Goal: Navigation & Orientation: Understand site structure

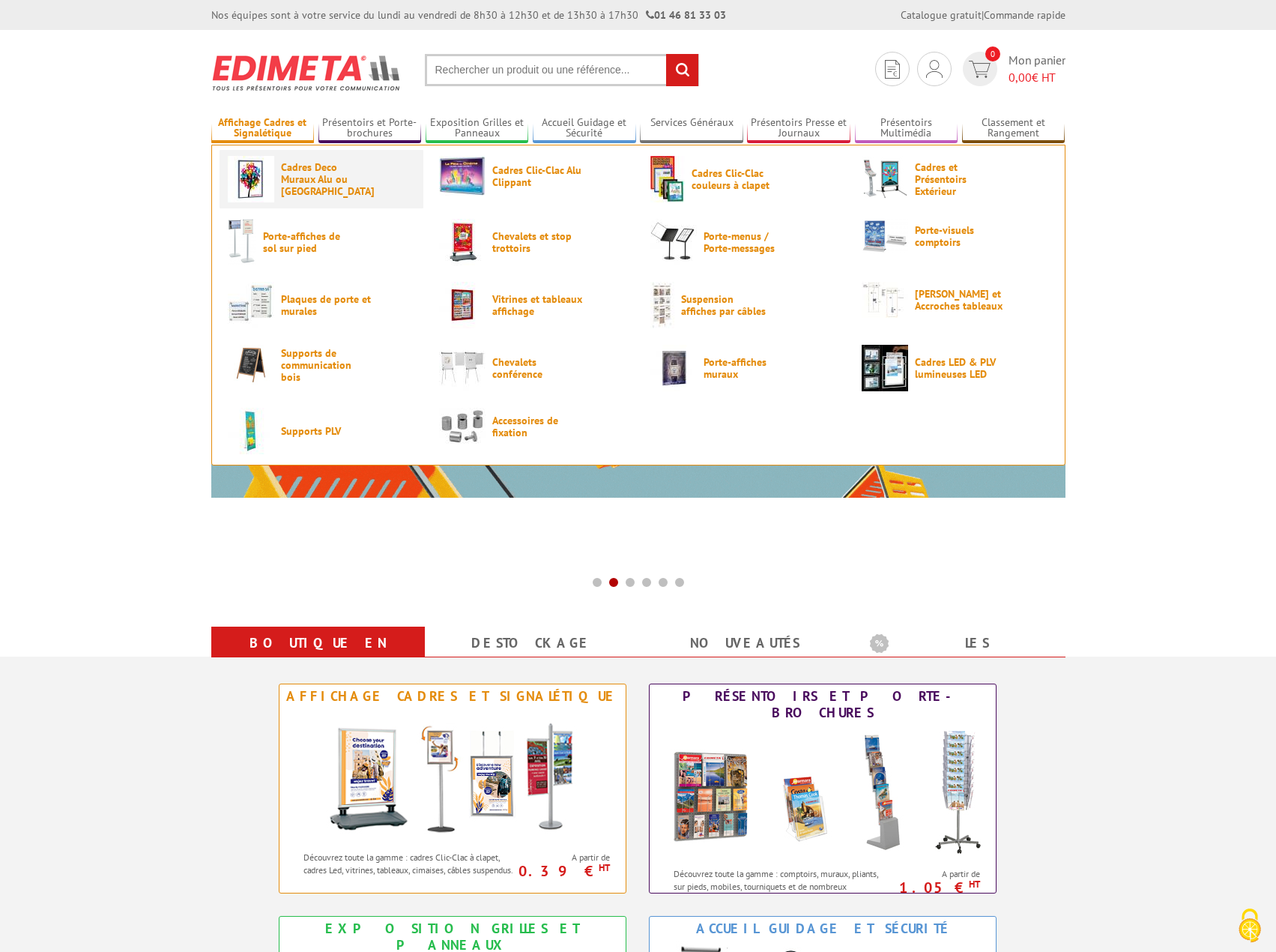
click at [301, 176] on span "Cadres Deco Muraux Alu ou [GEOGRAPHIC_DATA]" at bounding box center [326, 179] width 90 height 36
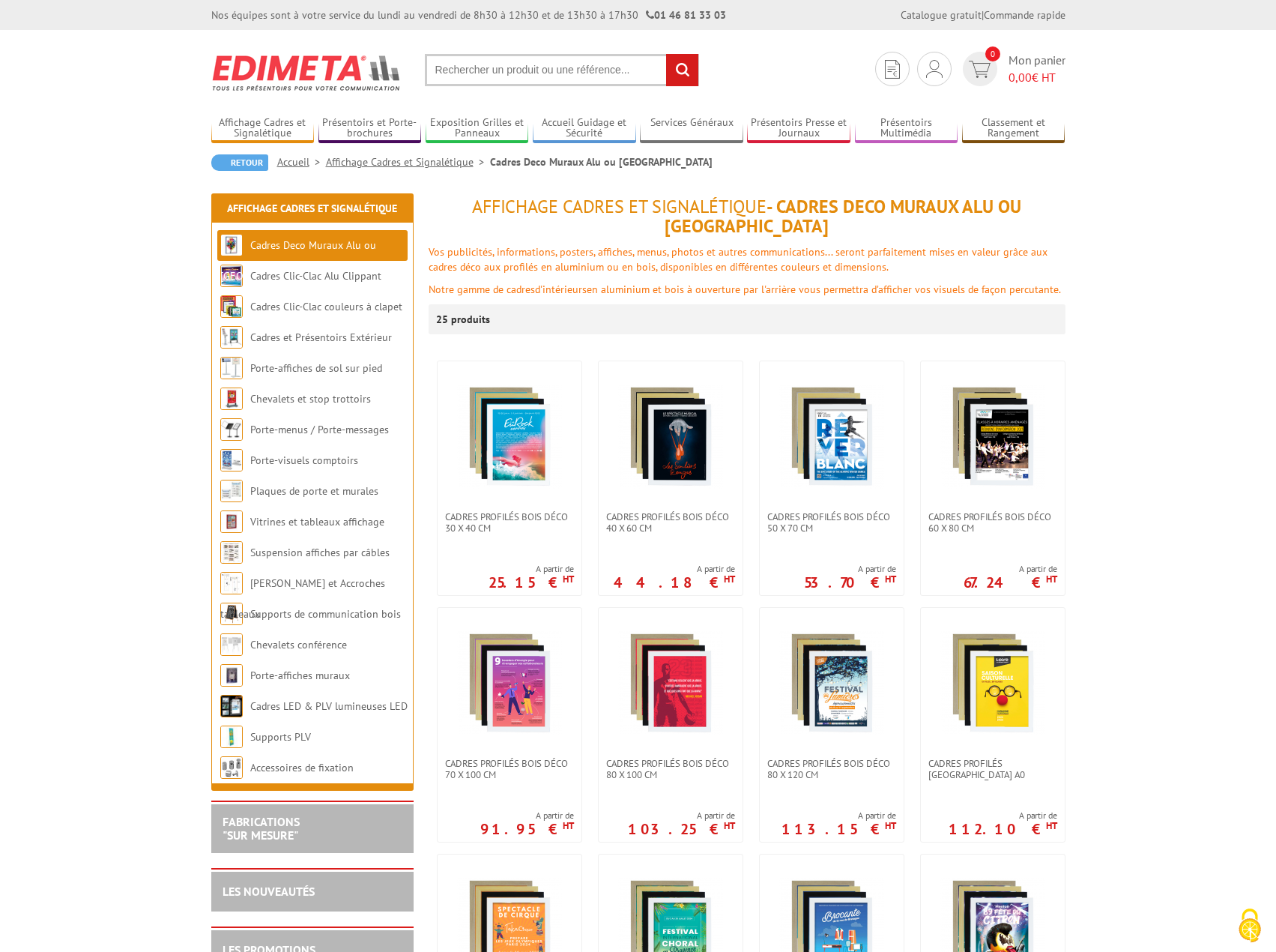
click at [277, 464] on link "Porte-visuels comptoirs" at bounding box center [304, 460] width 108 height 13
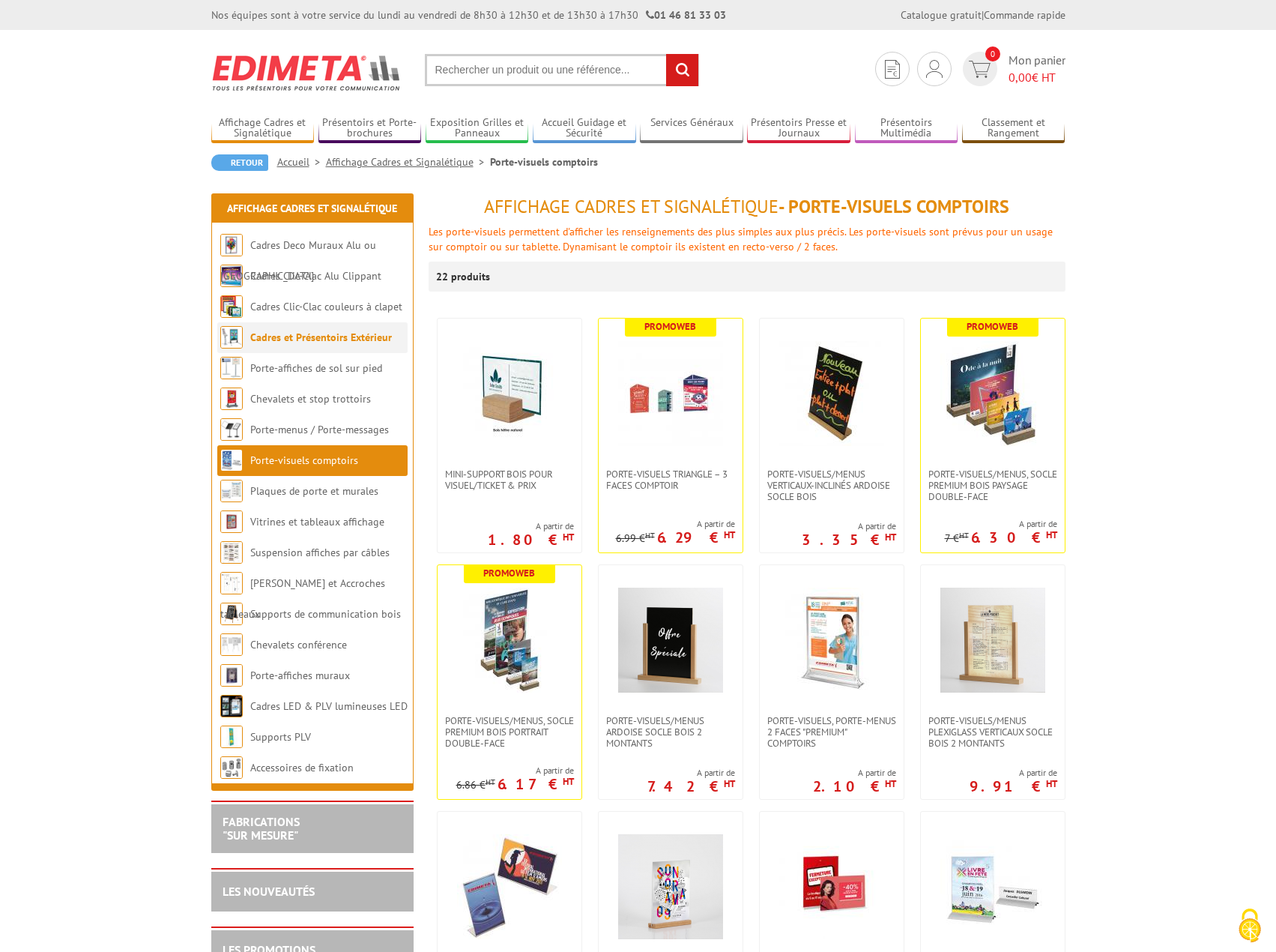
click at [302, 341] on link "Cadres et Présentoirs Extérieur" at bounding box center [321, 337] width 142 height 13
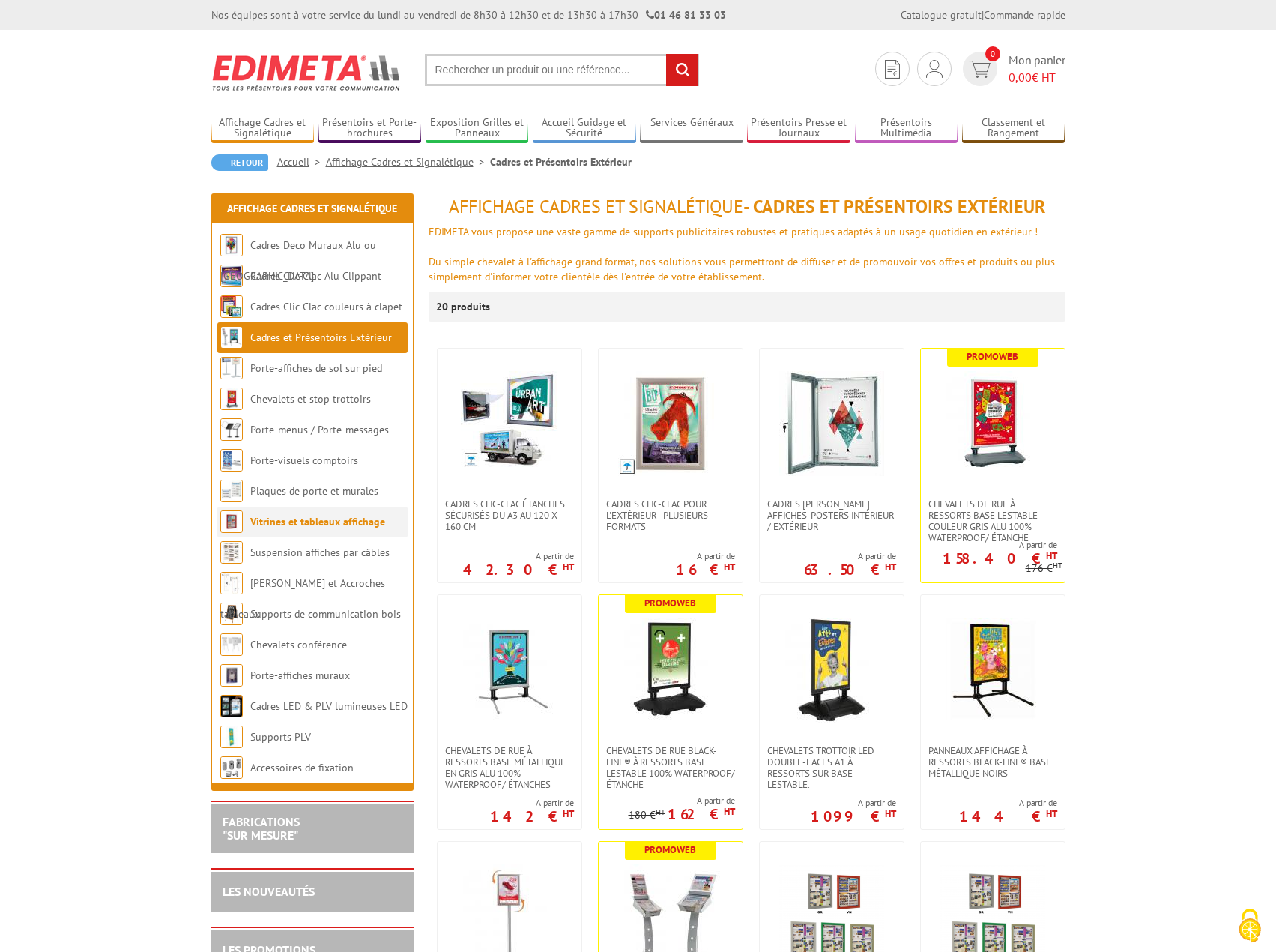
click at [289, 517] on link "Vitrines et tableaux affichage" at bounding box center [318, 522] width 135 height 13
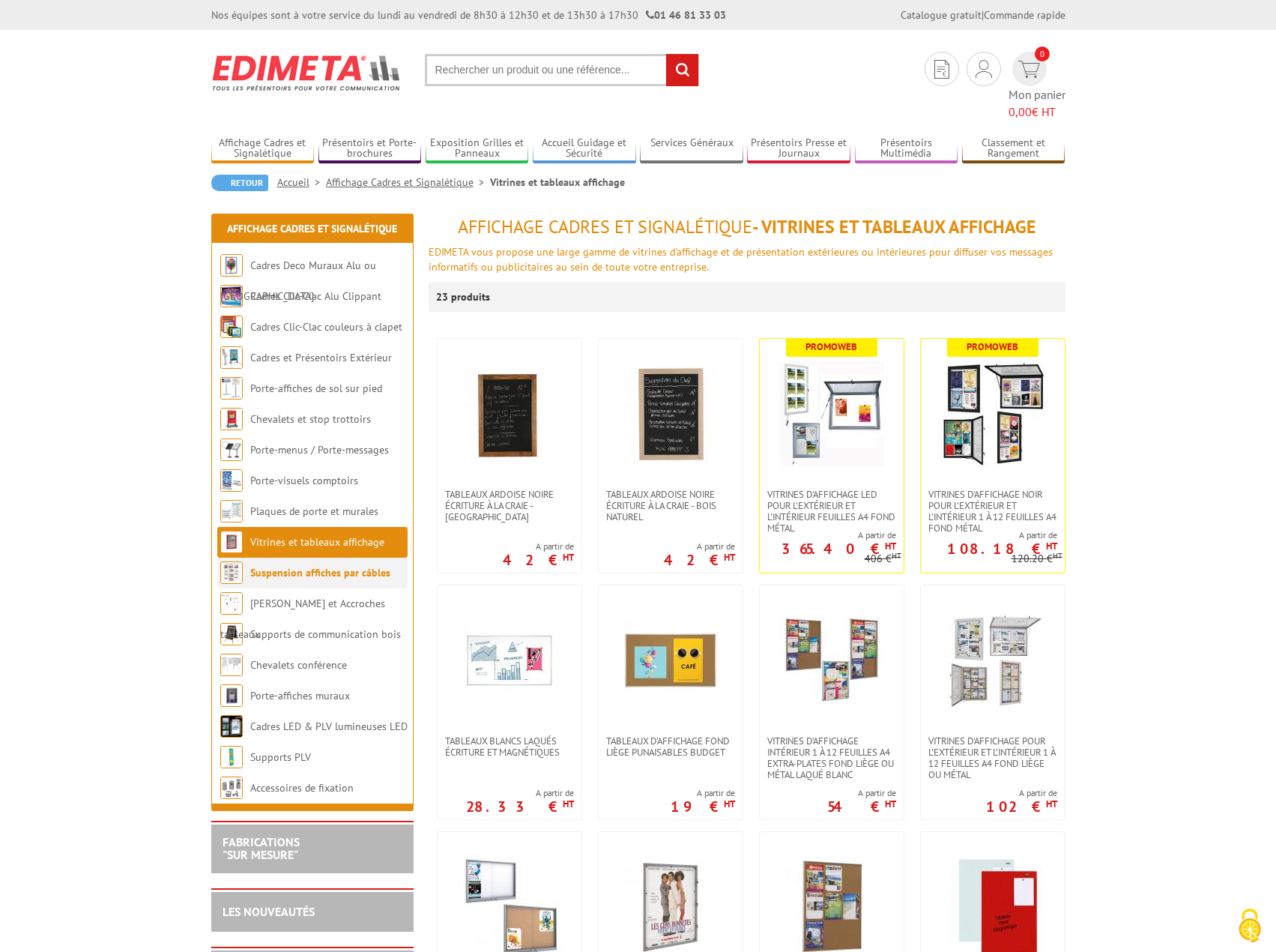
click at [284, 565] on link "Suspension affiches par câbles" at bounding box center [320, 572] width 140 height 13
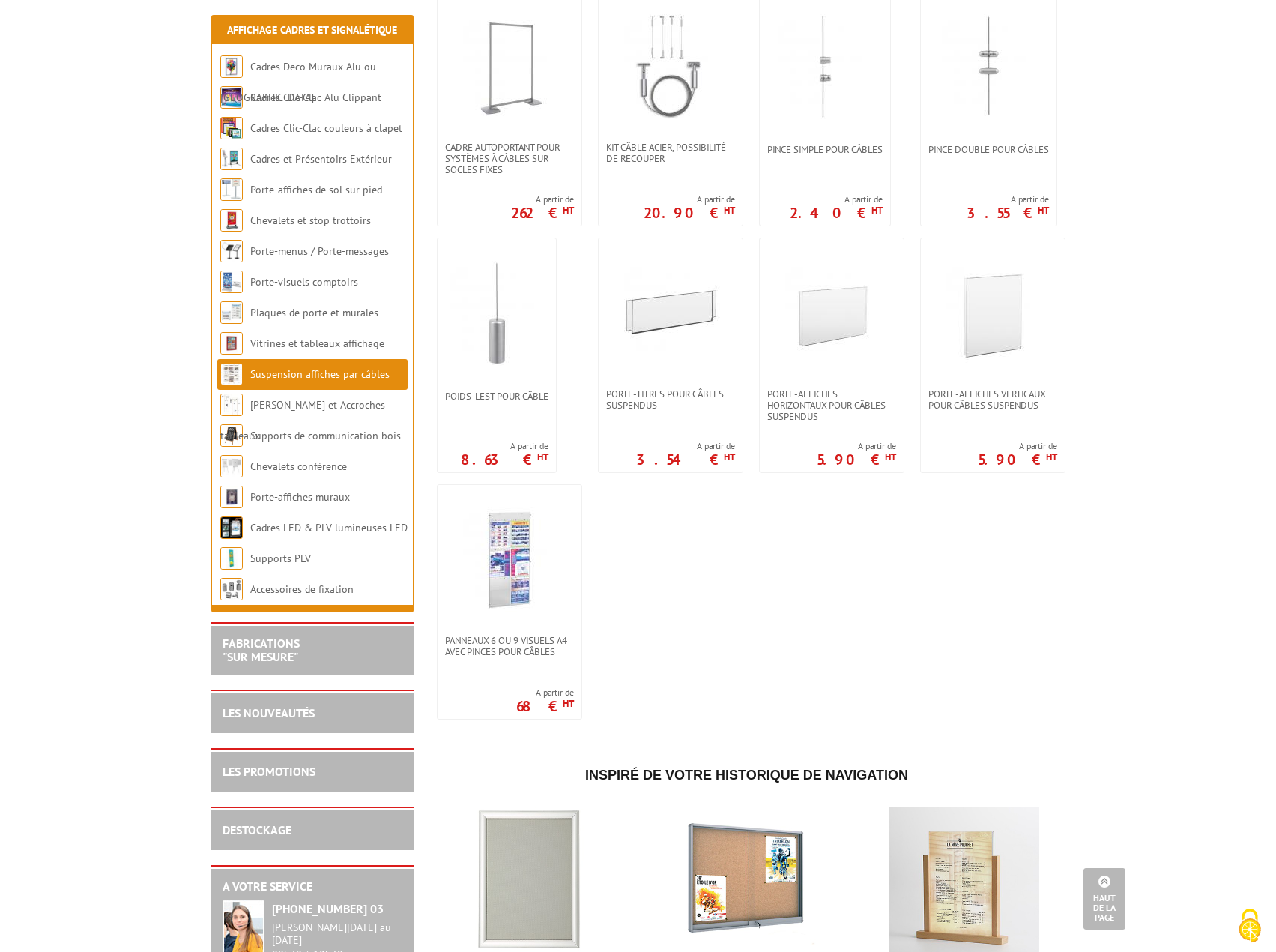
scroll to position [1124, 0]
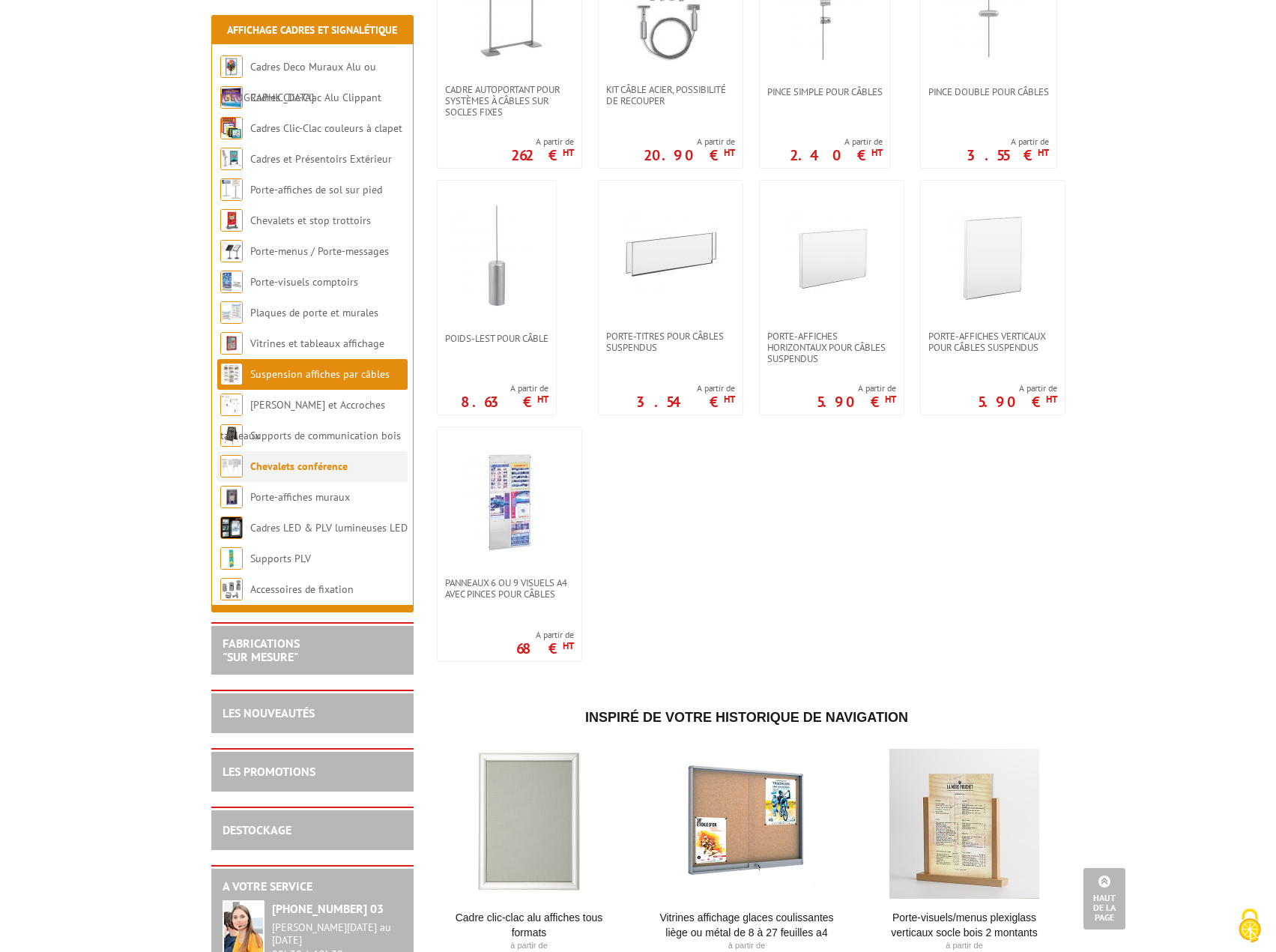
click at [269, 477] on li "Chevalets conférence" at bounding box center [312, 466] width 190 height 30
click at [295, 438] on link "Supports de communication bois" at bounding box center [326, 435] width 151 height 13
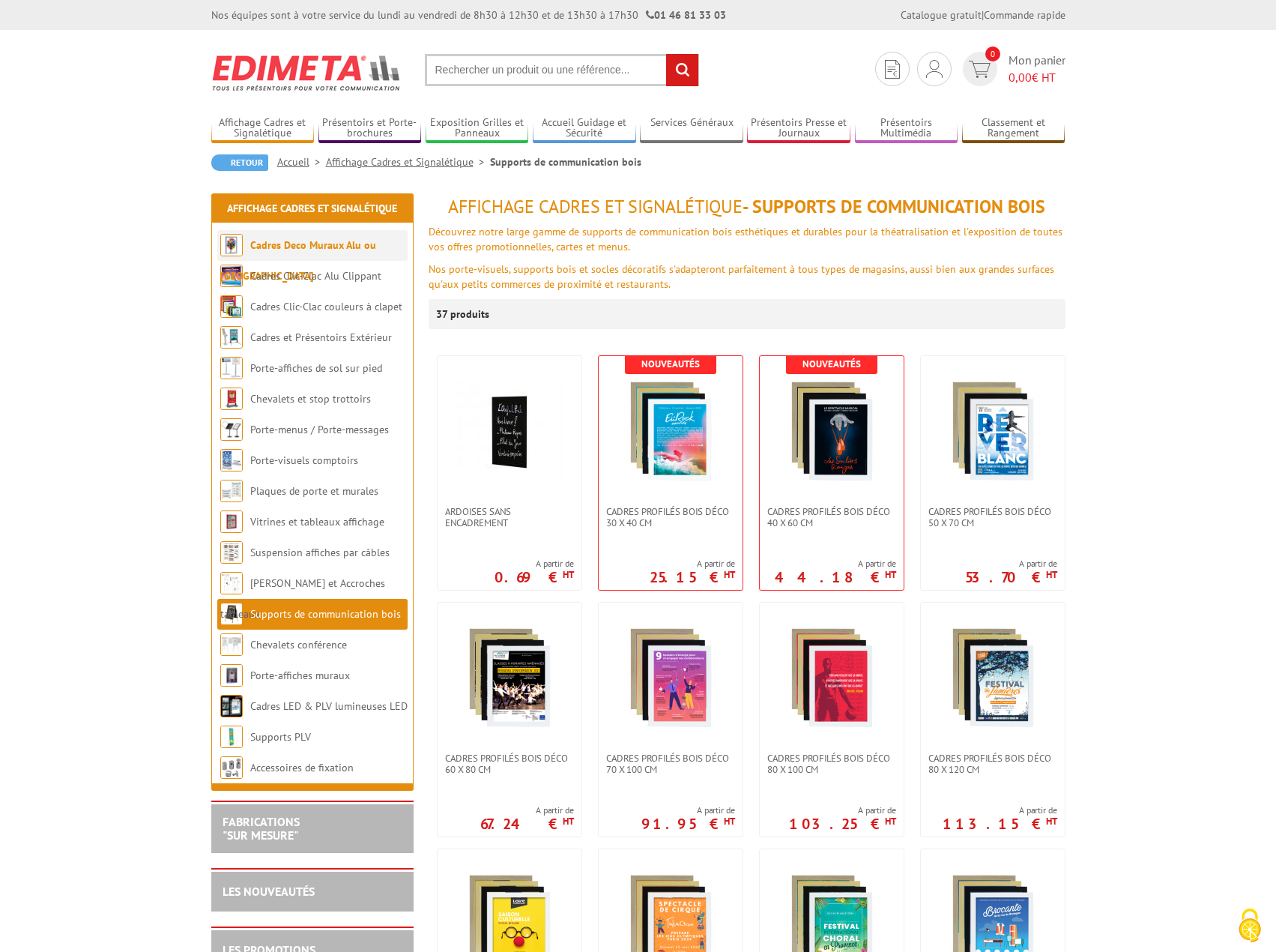
click at [299, 256] on li "Cadres Deco Muraux Alu ou [GEOGRAPHIC_DATA]" at bounding box center [312, 246] width 190 height 30
click at [293, 248] on link "Cadres Deco Muraux Alu ou [GEOGRAPHIC_DATA]" at bounding box center [298, 260] width 156 height 44
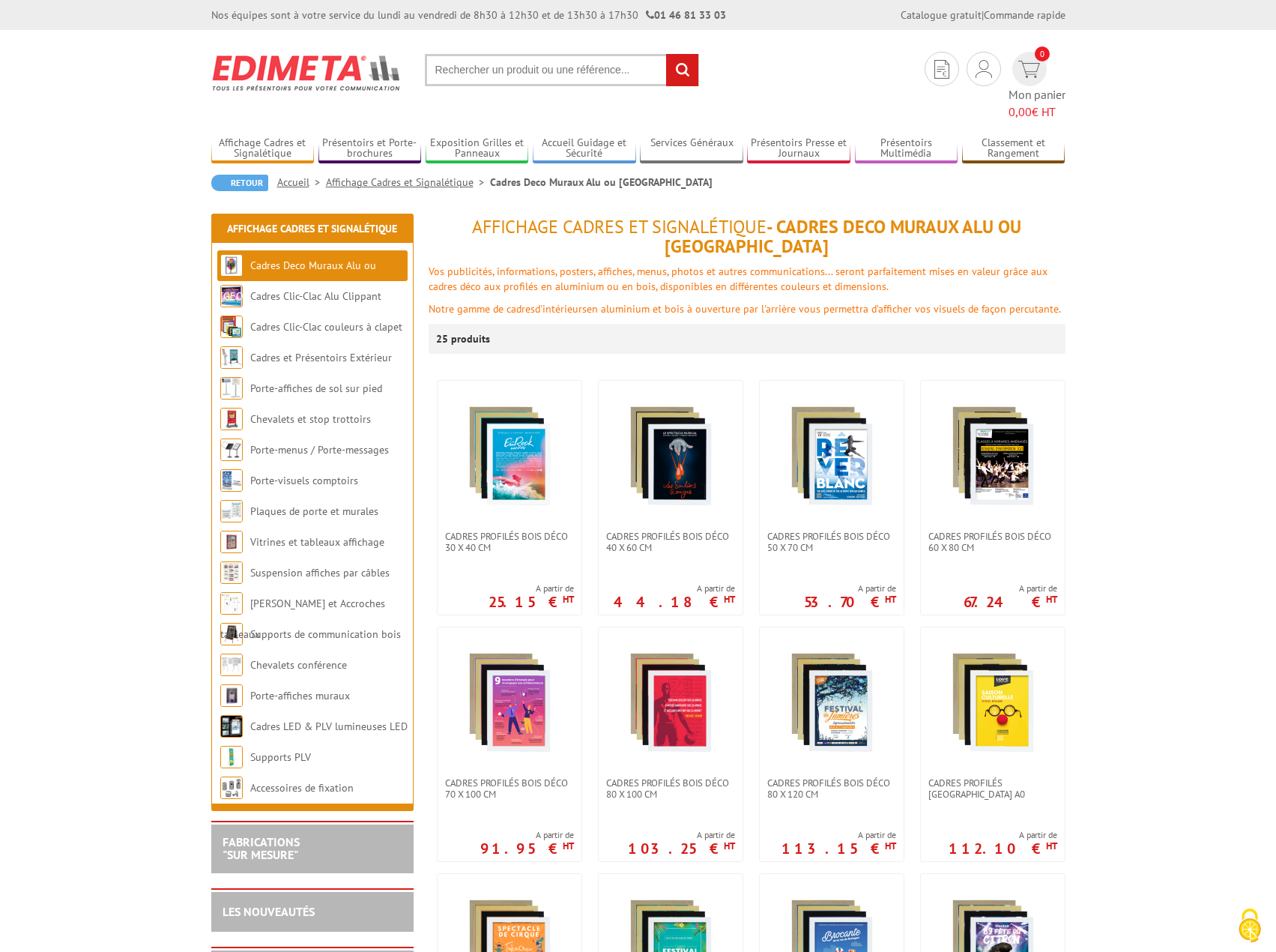
click at [299, 175] on link "Accueil" at bounding box center [301, 182] width 49 height 13
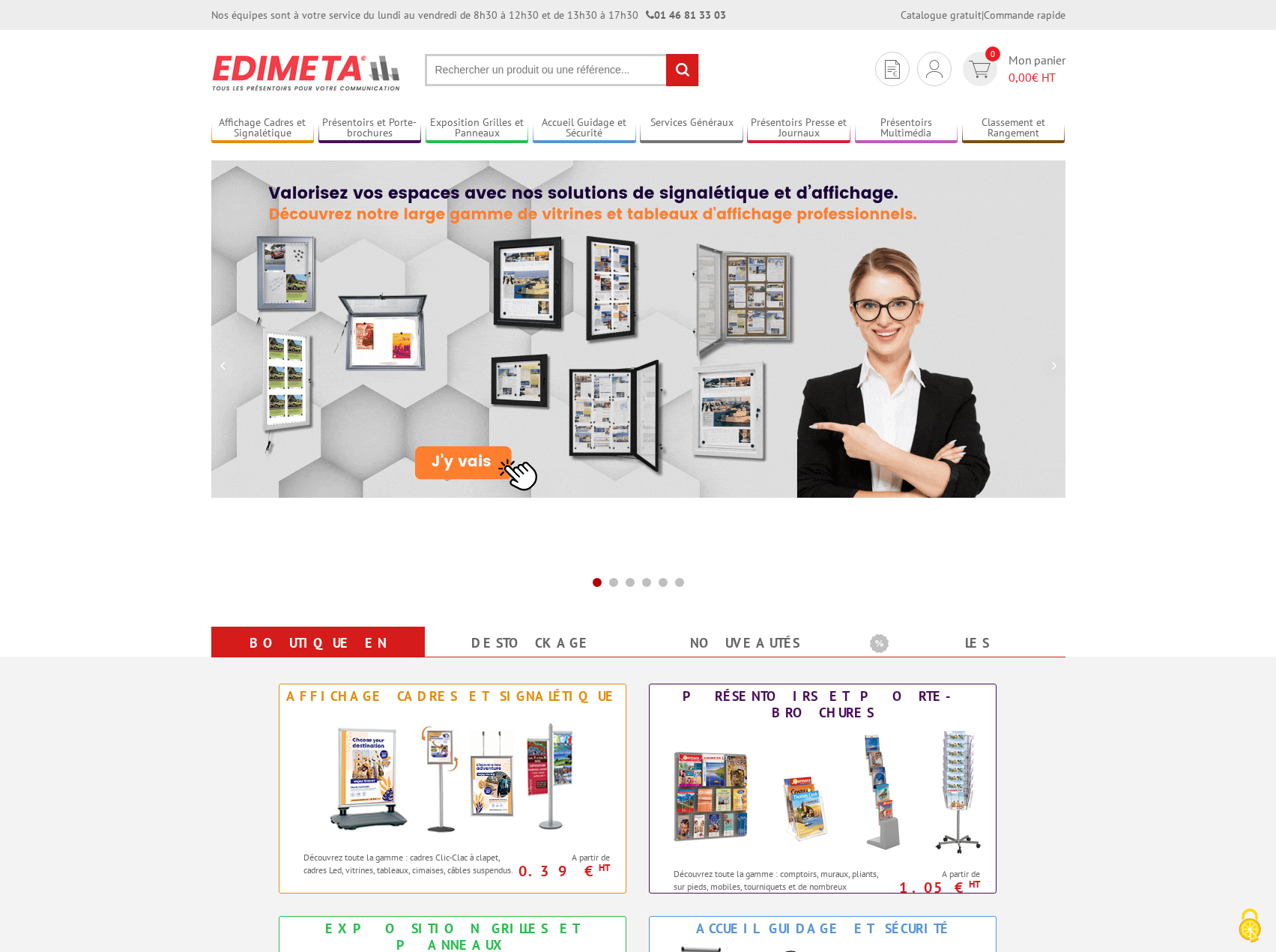
drag, startPoint x: 1216, startPoint y: 259, endPoint x: 1231, endPoint y: 246, distance: 19.8
